Goal: Information Seeking & Learning: Learn about a topic

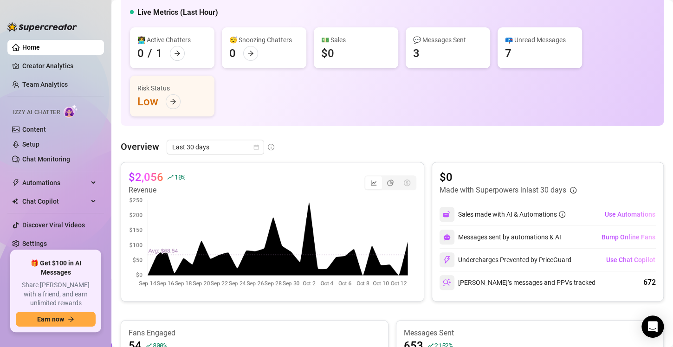
scroll to position [76, 0]
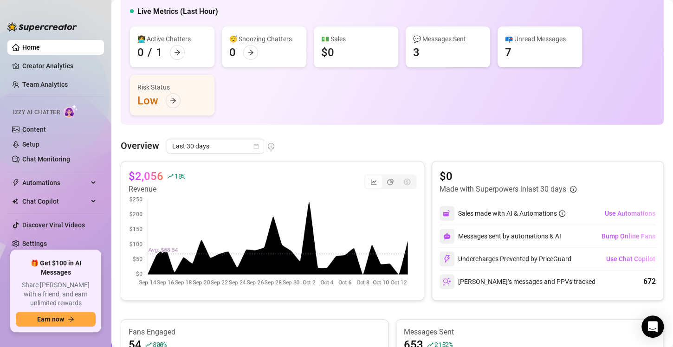
click at [234, 157] on div "Overview Last 30 days $2,056 10 % Revenue $0 Made with Superpowers in last 30 d…" at bounding box center [392, 304] width 543 height 330
click at [234, 149] on span "Last 30 days" at bounding box center [215, 146] width 86 height 14
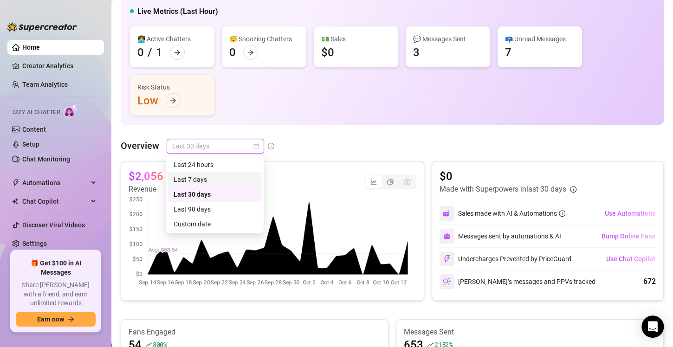
click at [249, 179] on div "Last 7 days" at bounding box center [215, 180] width 83 height 10
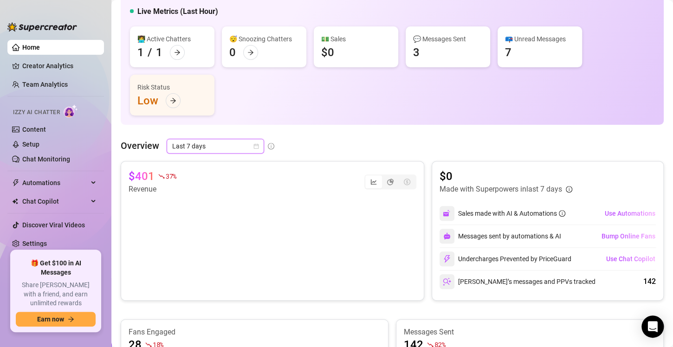
click at [246, 150] on span "Last 7 days" at bounding box center [215, 146] width 86 height 14
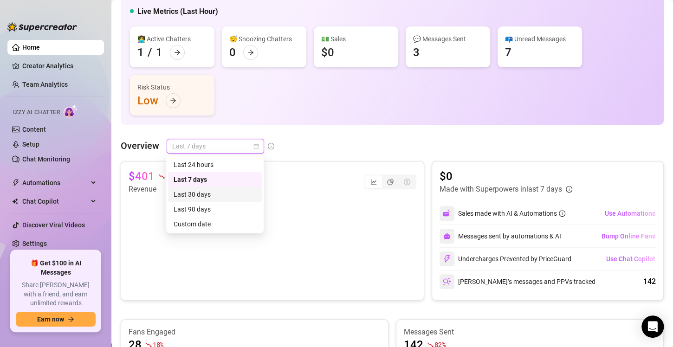
click at [245, 194] on div "Last 30 days" at bounding box center [215, 194] width 83 height 10
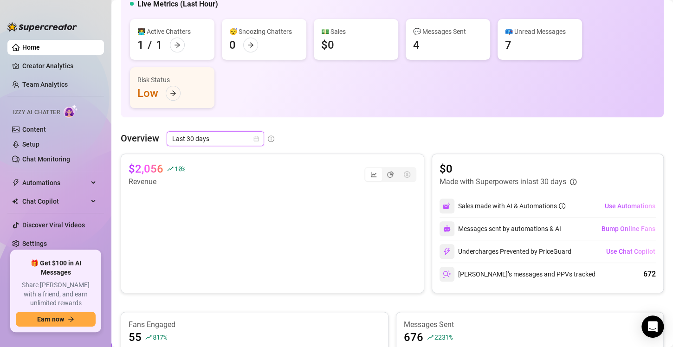
scroll to position [80, 0]
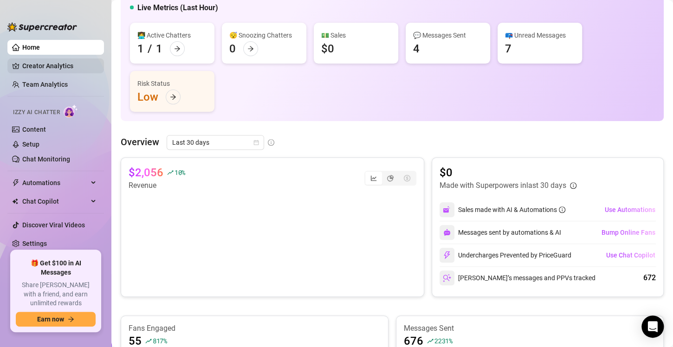
click at [87, 62] on link "Creator Analytics" at bounding box center [59, 65] width 74 height 15
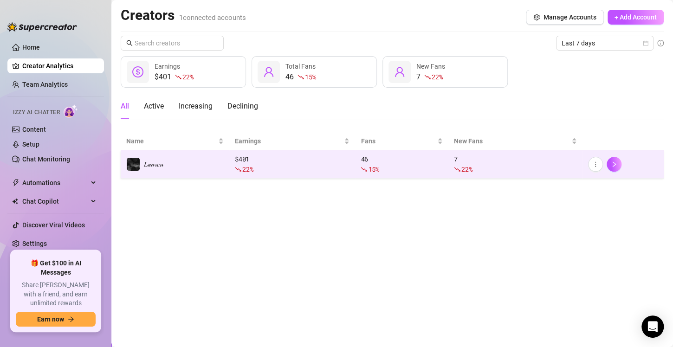
click at [195, 166] on td "𝐿𝒶𝓊𝓇𝑒𝓃" at bounding box center [175, 164] width 109 height 28
